Goal: Task Accomplishment & Management: Use online tool/utility

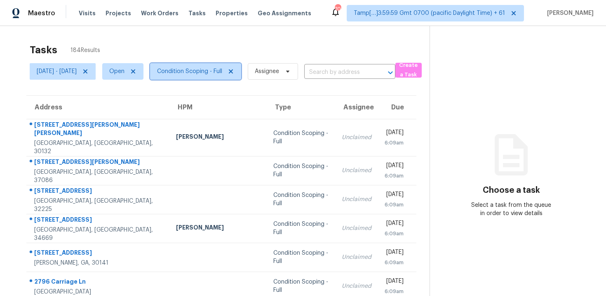
click at [210, 74] on span "Condition Scoping - Full" at bounding box center [189, 71] width 65 height 8
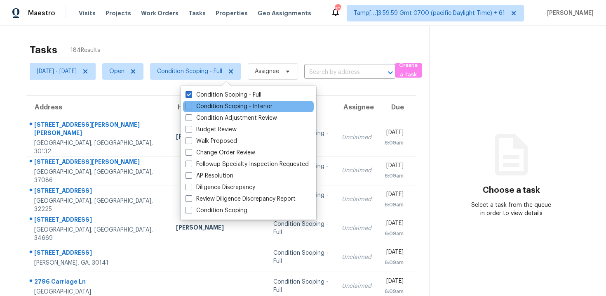
click at [219, 101] on div "Condition Scoping - Interior" at bounding box center [248, 107] width 131 height 12
click at [206, 105] on label "Condition Scoping - Interior" at bounding box center [229, 106] width 87 height 8
click at [191, 105] on input "Condition Scoping - Interior" at bounding box center [188, 104] width 5 height 5
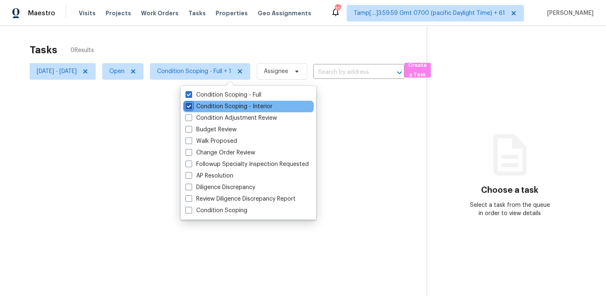
click at [206, 105] on label "Condition Scoping - Interior" at bounding box center [229, 106] width 87 height 8
click at [191, 105] on input "Condition Scoping - Interior" at bounding box center [188, 104] width 5 height 5
checkbox input "false"
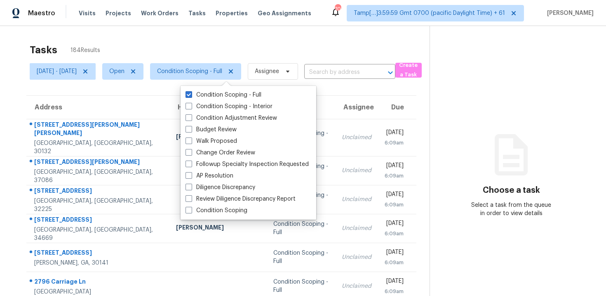
click at [199, 30] on div "Tasks 184 Results Mon, Sep 15 - Mon, Sep 15 Open Condition Scoping - Full Assig…" at bounding box center [303, 232] width 606 height 412
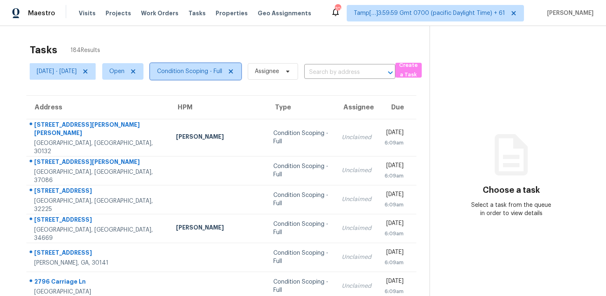
click at [212, 74] on span "Condition Scoping - Full" at bounding box center [189, 71] width 65 height 8
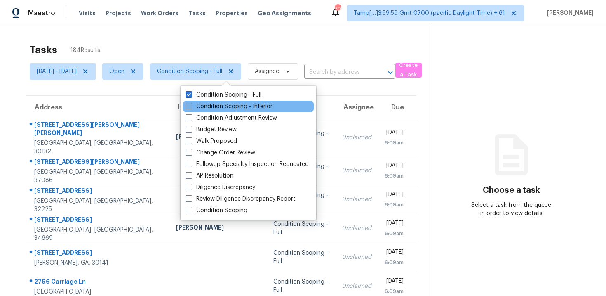
click at [207, 108] on label "Condition Scoping - Interior" at bounding box center [229, 106] width 87 height 8
click at [191, 108] on input "Condition Scoping - Interior" at bounding box center [188, 104] width 5 height 5
checkbox input "true"
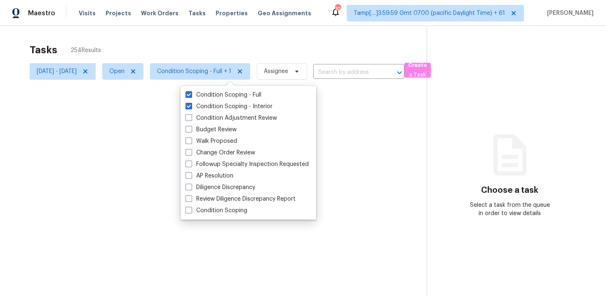
click at [167, 49] on div "Tasks 254 Results" at bounding box center [228, 49] width 397 height 21
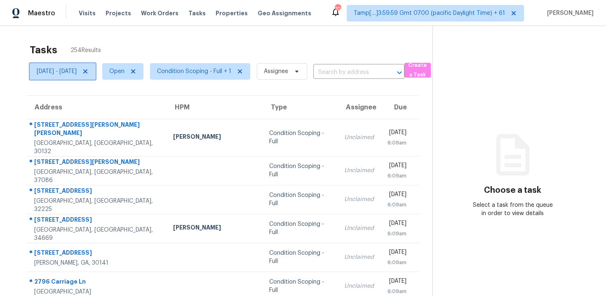
click at [77, 71] on span "[DATE] - [DATE]" at bounding box center [57, 71] width 40 height 8
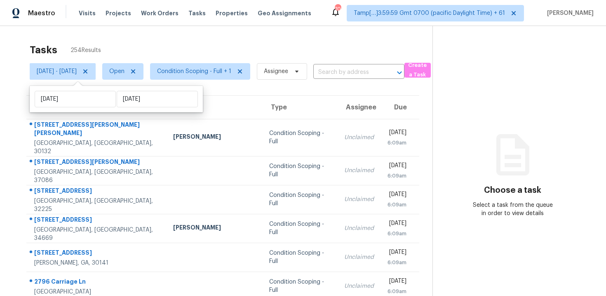
click at [151, 47] on div "Tasks 254 Results" at bounding box center [231, 49] width 403 height 21
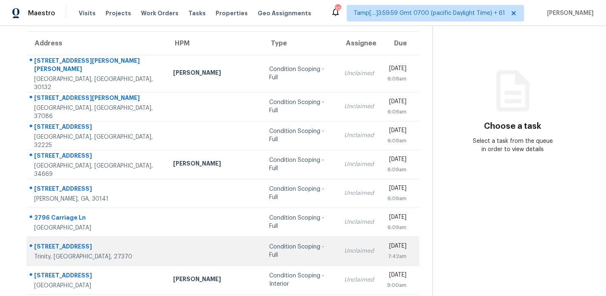
scroll to position [134, 0]
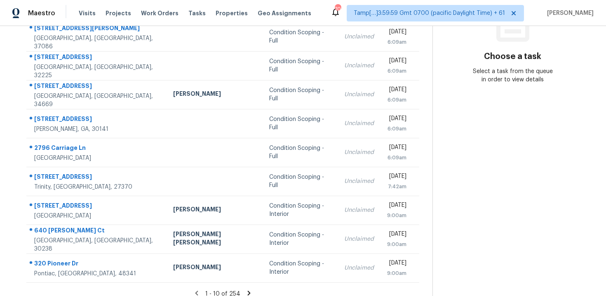
click at [250, 289] on icon at bounding box center [248, 292] width 7 height 7
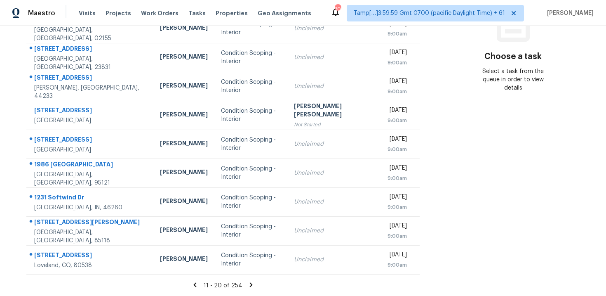
click at [251, 285] on icon at bounding box center [250, 284] width 7 height 7
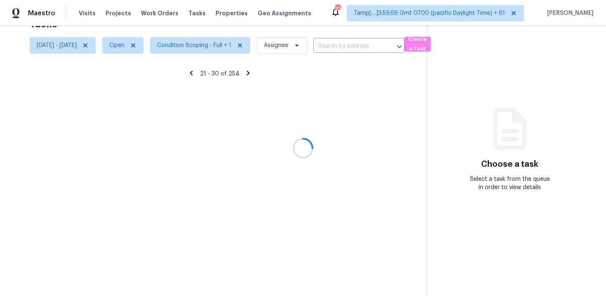
scroll to position [26, 0]
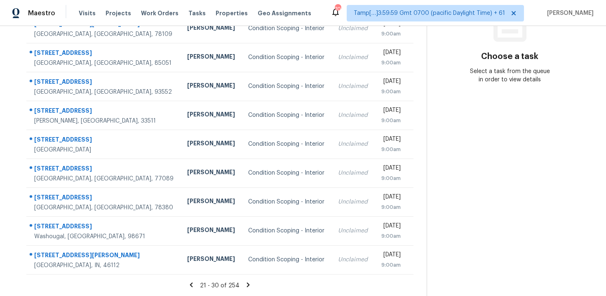
click at [250, 285] on icon at bounding box center [248, 284] width 3 height 5
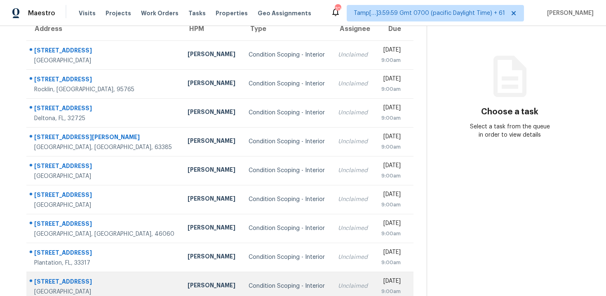
scroll to position [0, 0]
